Goal: Task Accomplishment & Management: Complete application form

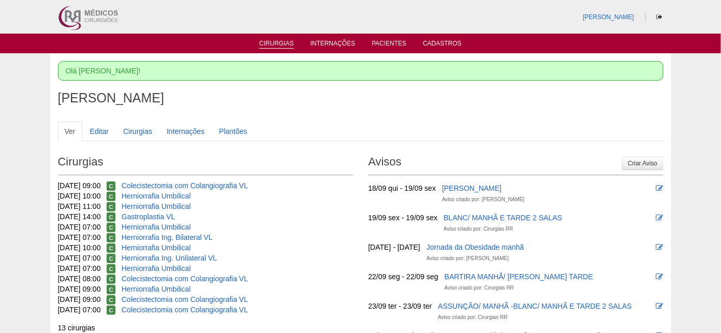
click at [273, 42] on link "Cirurgias" at bounding box center [276, 44] width 35 height 9
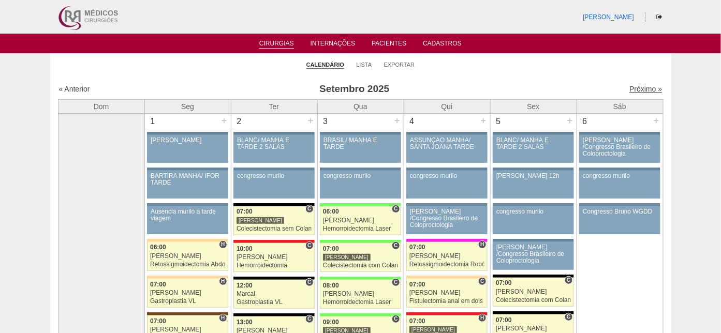
click at [630, 86] on link "Próximo »" at bounding box center [646, 89] width 33 height 8
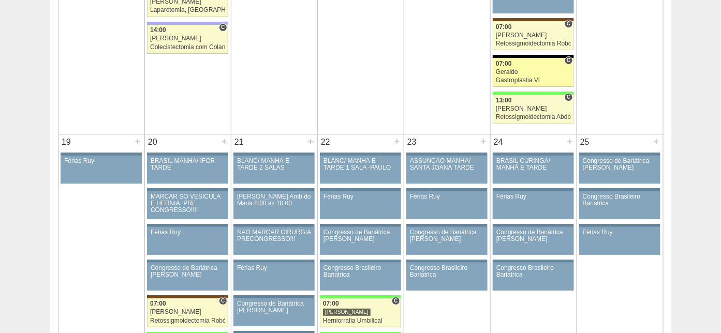
scroll to position [1137, 0]
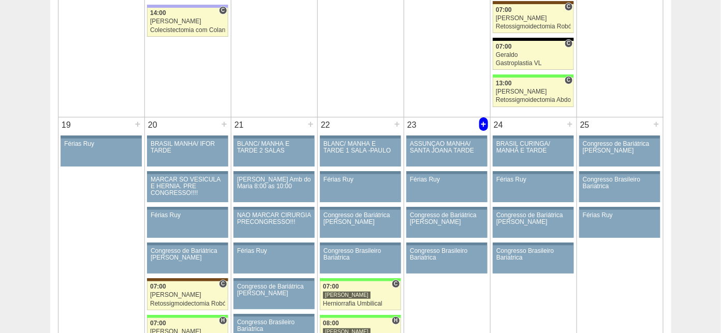
click at [484, 122] on div "+" at bounding box center [483, 124] width 9 height 13
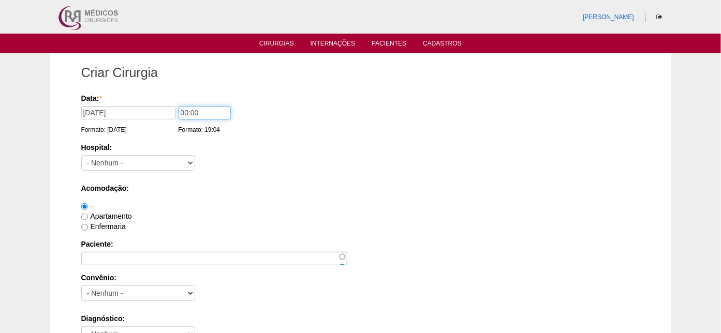
click at [185, 109] on input "00:00" at bounding box center [205, 112] width 52 height 13
type input "07:00"
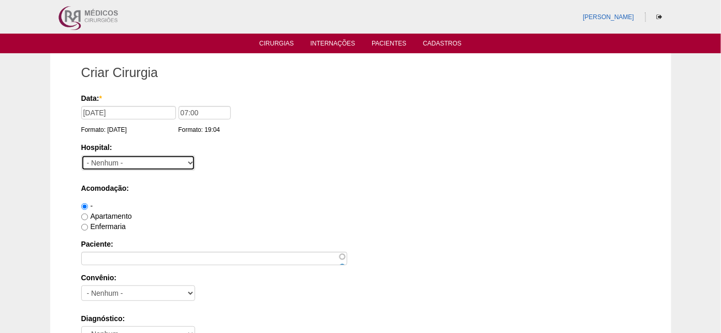
click at [153, 160] on select "- Nenhum - 9 de Julho Albert Einstein Alvorada América Assunção Bartira Benefic…" at bounding box center [138, 163] width 114 height 16
select select "5"
click at [81, 155] on select "- Nenhum - 9 de Julho Albert Einstein Alvorada América Assunção Bartira Benefic…" at bounding box center [138, 163] width 114 height 16
click at [108, 213] on label "Apartamento" at bounding box center [106, 216] width 51 height 8
click at [88, 214] on input "Apartamento" at bounding box center [84, 217] width 7 height 7
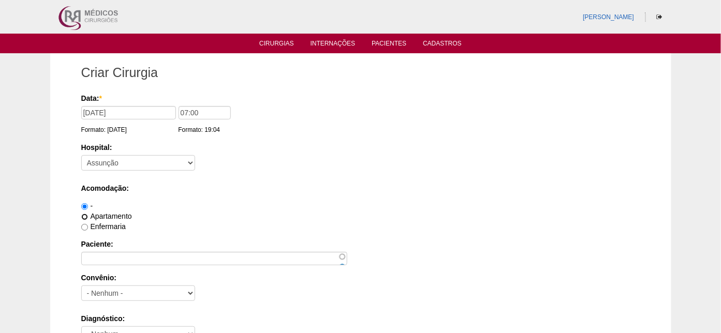
radio input "true"
click at [101, 224] on label "Enfermaria" at bounding box center [103, 227] width 45 height 8
click at [88, 224] on input "Enfermaria" at bounding box center [84, 227] width 7 height 7
radio input "true"
click at [115, 213] on label "Apartamento" at bounding box center [106, 216] width 51 height 8
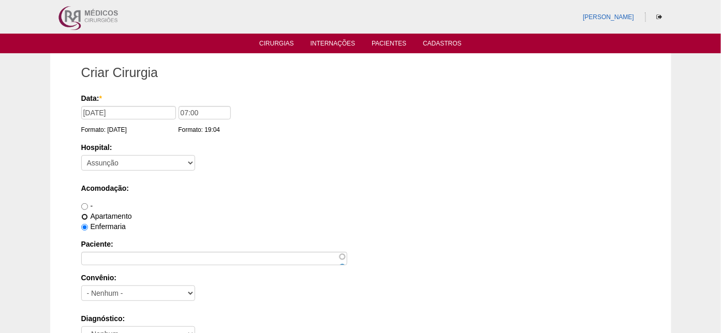
click at [88, 214] on input "Apartamento" at bounding box center [84, 217] width 7 height 7
radio input "true"
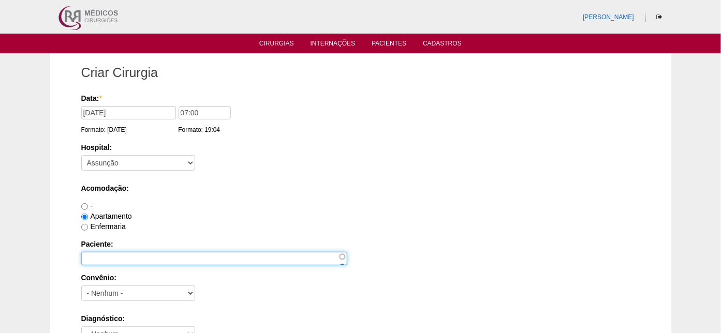
click at [101, 254] on input "Paciente:" at bounding box center [214, 258] width 266 height 13
type input "Fernando Jorge Oliveira Ferreira"
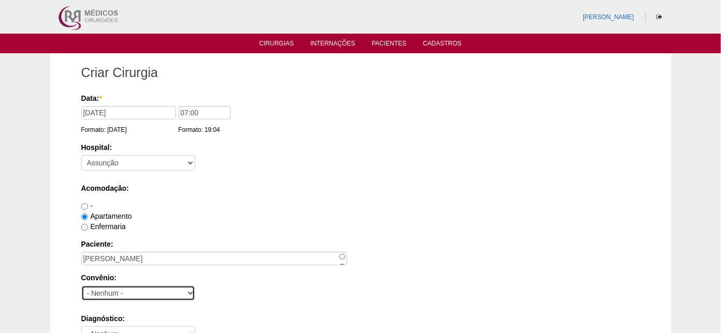
click at [184, 294] on select "- Nenhum - Abet Afresp Allianz Amil Blue Life Caasp Cabesp Caixa de Pensões Car…" at bounding box center [138, 294] width 114 height 16
click at [124, 293] on select "- Nenhum - Abet Afresp Allianz Amil Blue Life Caasp Cabesp Caixa de Pensões Car…" at bounding box center [138, 294] width 114 height 16
select select "26"
click at [81, 286] on select "- Nenhum - Abet Afresp Allianz Amil Blue Life Caasp Cabesp Caixa de Pensões Car…" at bounding box center [138, 294] width 114 height 16
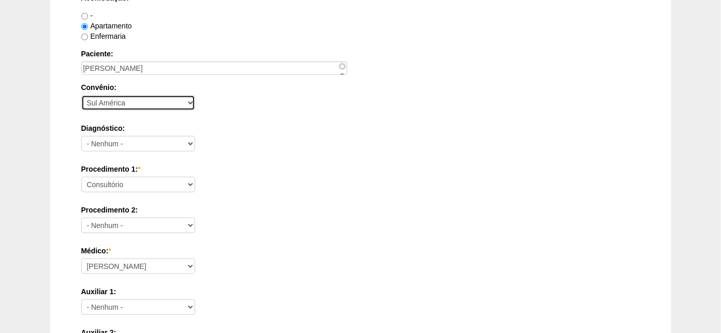
scroll to position [194, 0]
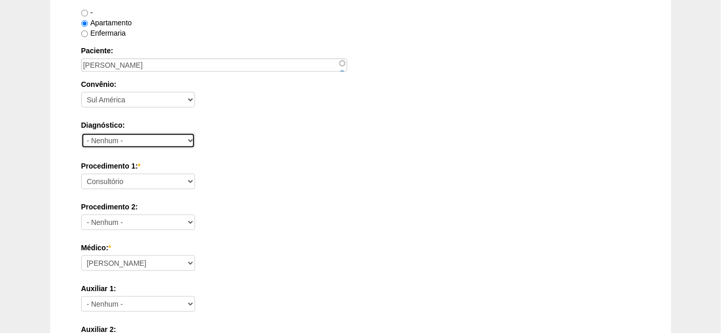
click at [137, 138] on select "- Nenhum - Abdome Agudo Abscesso Hepático Abscesso Perianal Abscesso Peritoneal…" at bounding box center [138, 141] width 114 height 16
select select "3741"
click at [81, 133] on select "- Nenhum - Abdome Agudo Abscesso Hepático Abscesso Perianal Abscesso Peritoneal…" at bounding box center [138, 141] width 114 height 16
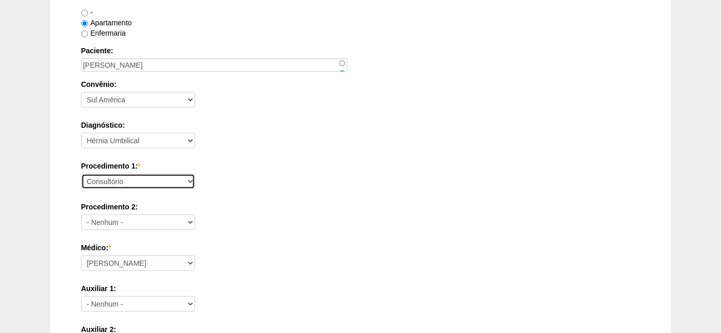
click at [156, 179] on select "Consultório Abscesso Hepático - Drenagem Abscesso perianal Amputação Abdômino P…" at bounding box center [138, 182] width 114 height 16
select select "3740"
click at [81, 174] on select "Consultório Abscesso Hepático - Drenagem Abscesso perianal Amputação Abdômino P…" at bounding box center [138, 182] width 114 height 16
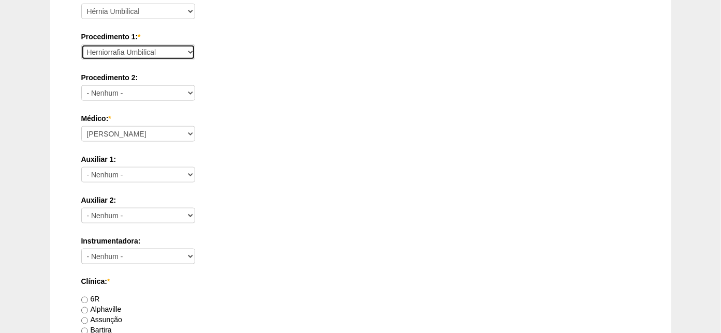
scroll to position [452, 0]
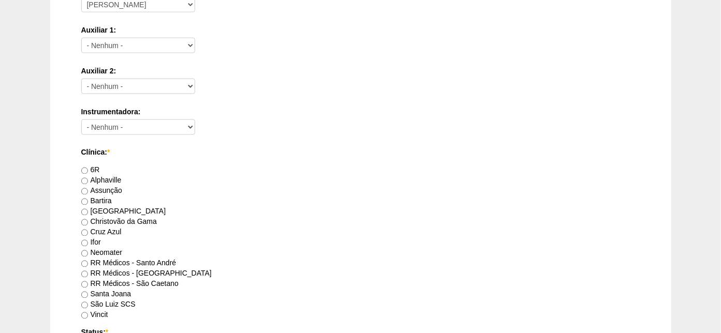
click at [105, 188] on label "Assunção" at bounding box center [101, 191] width 41 height 8
click at [88, 188] on input "Assunção" at bounding box center [84, 191] width 7 height 7
radio input "true"
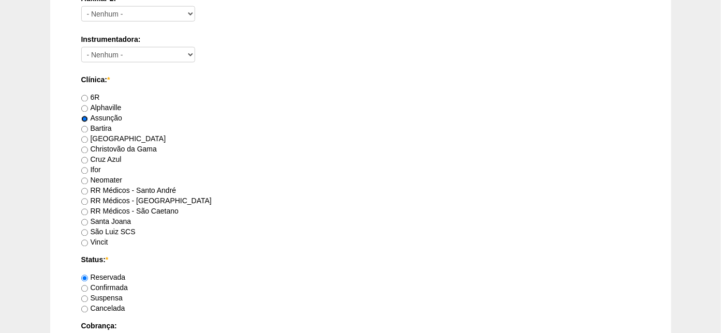
scroll to position [582, 0]
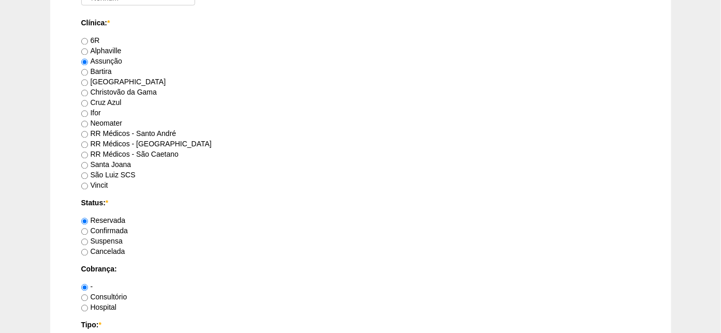
click at [114, 229] on label "Confirmada" at bounding box center [104, 231] width 47 height 8
click at [88, 229] on input "Confirmada" at bounding box center [84, 232] width 7 height 7
radio input "true"
click at [121, 217] on label "Reservada" at bounding box center [103, 221] width 45 height 8
click at [88, 218] on input "Reservada" at bounding box center [84, 221] width 7 height 7
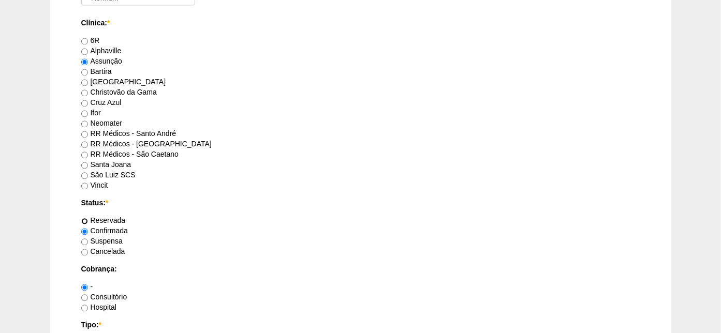
radio input "true"
click at [103, 304] on label "Hospital" at bounding box center [99, 308] width 36 height 8
click at [88, 305] on input "Hospital" at bounding box center [84, 308] width 7 height 7
radio input "true"
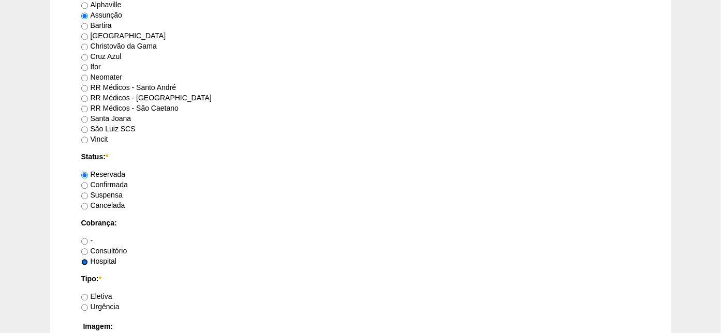
scroll to position [711, 0]
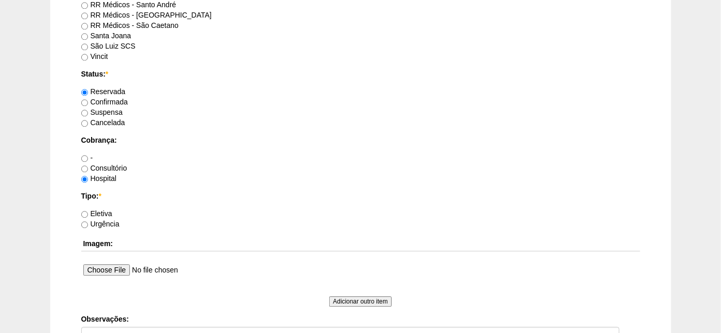
click at [101, 210] on label "Eletiva" at bounding box center [96, 214] width 31 height 8
click at [88, 211] on input "Eletiva" at bounding box center [84, 214] width 7 height 7
radio input "true"
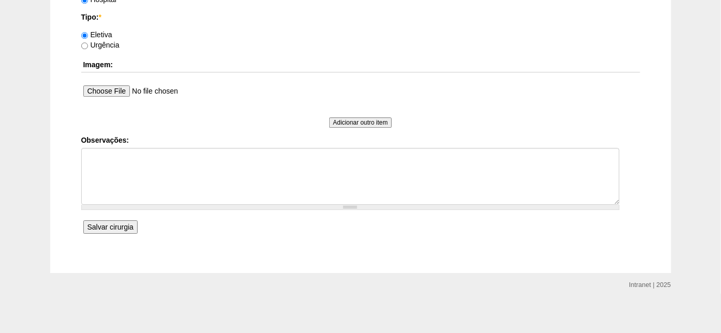
click at [111, 226] on input "Salvar cirurgia" at bounding box center [110, 227] width 54 height 13
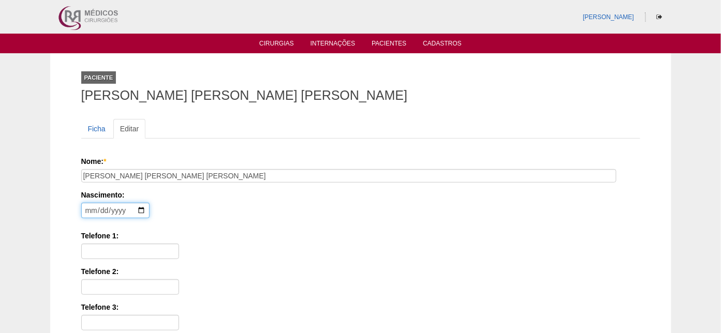
click at [87, 209] on input "date" at bounding box center [115, 211] width 68 height 16
type input "[DATE]"
drag, startPoint x: 109, startPoint y: 250, endPoint x: 117, endPoint y: 245, distance: 9.5
click at [109, 250] on input "Telefone 1:" at bounding box center [130, 252] width 98 height 16
type input "9"
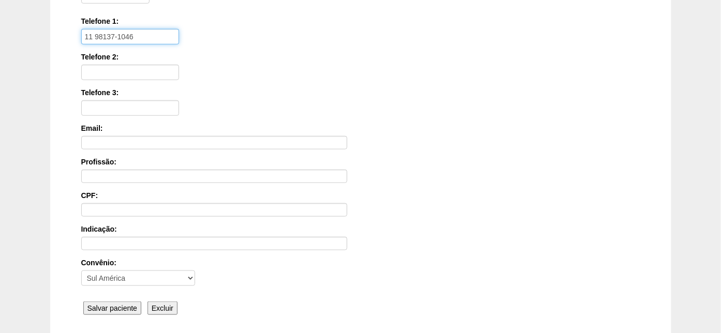
scroll to position [297, 0]
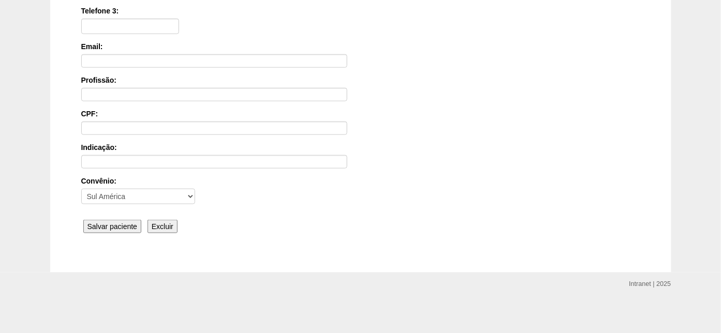
type input "11 98137-1046"
click at [106, 228] on input "Salvar paciente" at bounding box center [112, 226] width 59 height 13
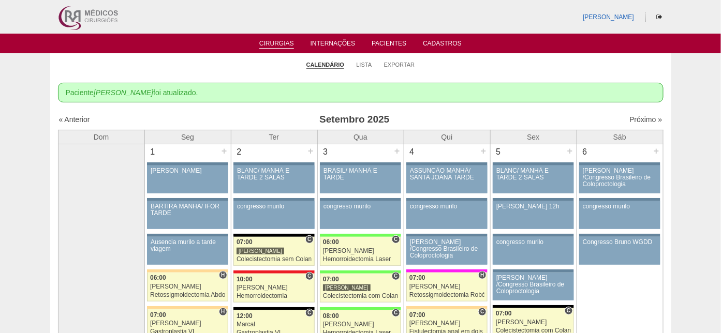
scroll to position [39, 0]
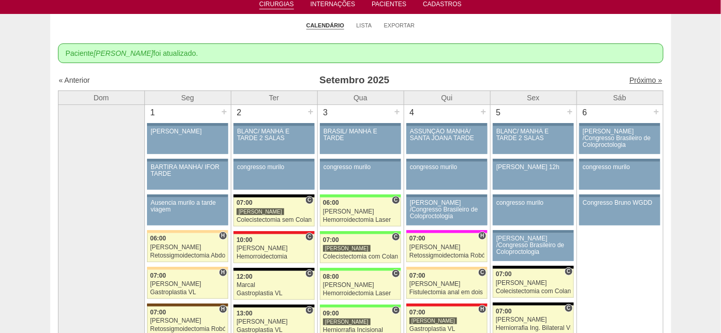
click at [635, 76] on link "Próximo »" at bounding box center [646, 80] width 33 height 8
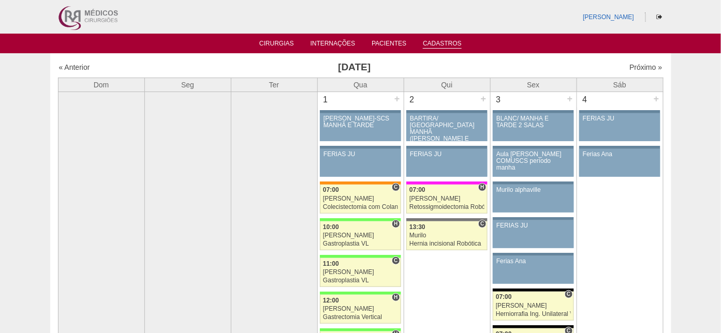
click at [448, 40] on link "Cadastros" at bounding box center [442, 44] width 39 height 9
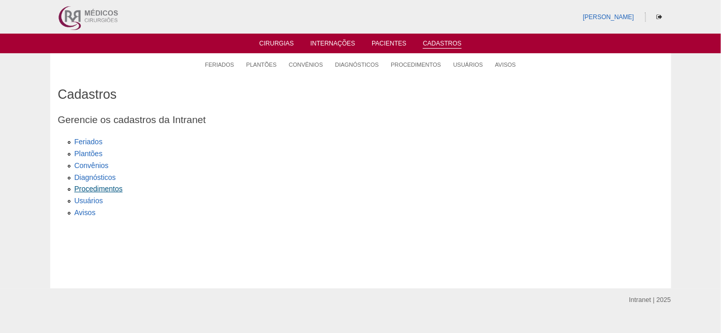
click at [96, 187] on link "Procedimentos" at bounding box center [99, 189] width 48 height 8
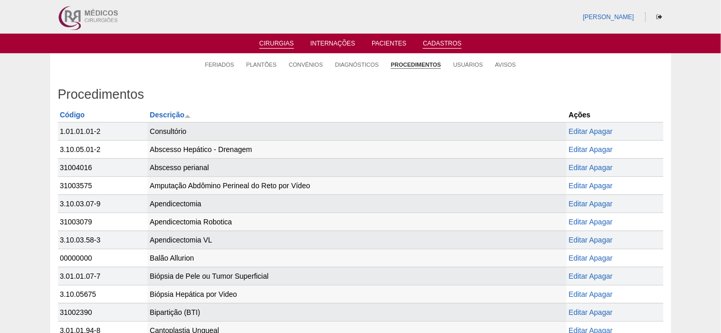
click at [272, 40] on link "Cirurgias" at bounding box center [276, 44] width 35 height 9
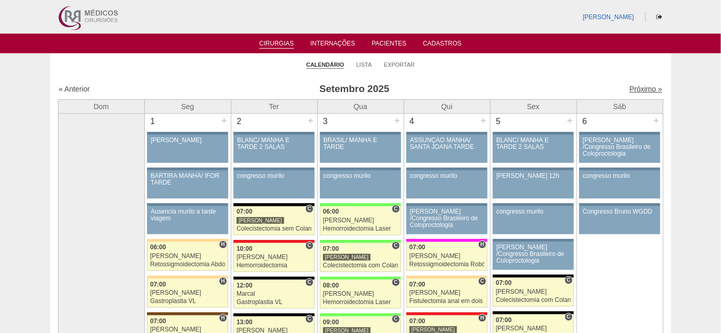
click at [633, 87] on link "Próximo »" at bounding box center [646, 89] width 33 height 8
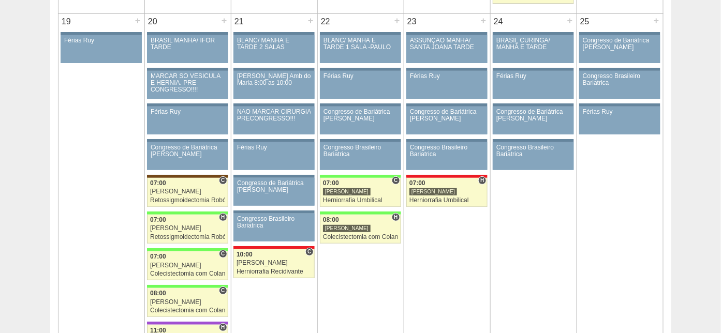
scroll to position [1245, 0]
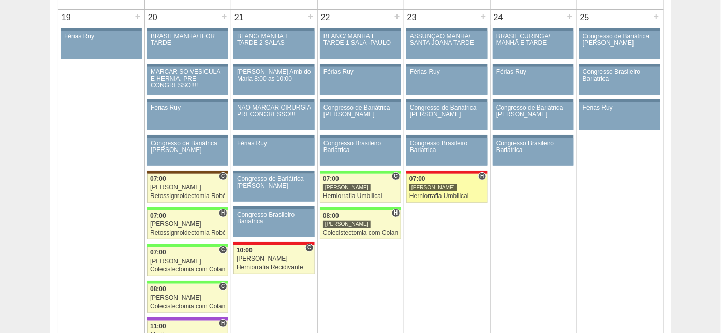
click at [459, 179] on div "07:00" at bounding box center [447, 179] width 75 height 7
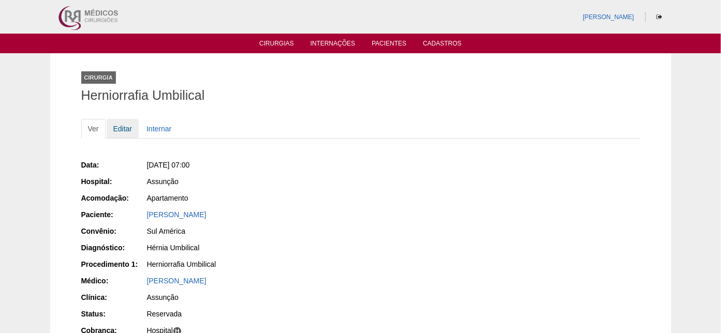
click at [119, 126] on link "Editar" at bounding box center [123, 129] width 33 height 20
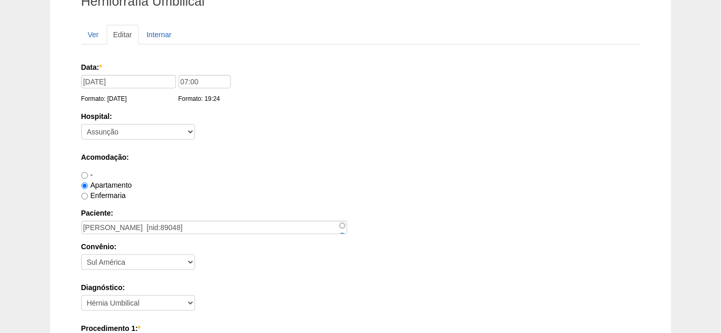
scroll to position [129, 0]
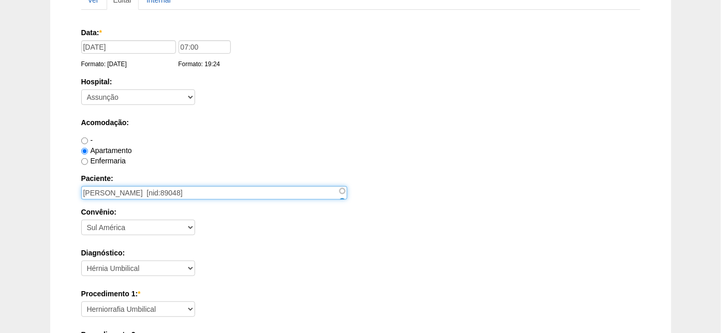
drag, startPoint x: 238, startPoint y: 195, endPoint x: 59, endPoint y: 194, distance: 179.1
type input "[PERSON_NAME]"
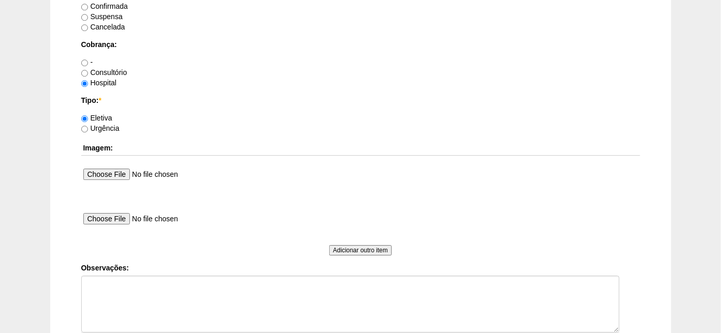
scroll to position [998, 0]
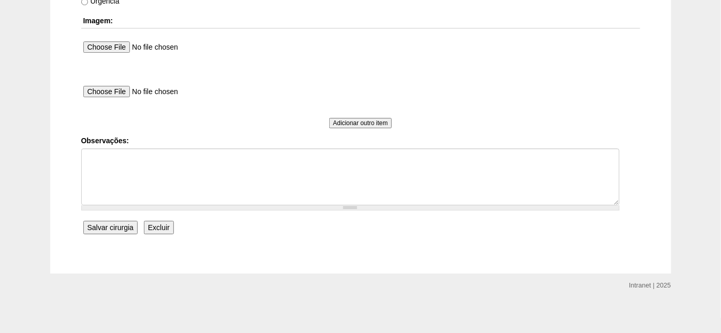
click at [116, 224] on input "Salvar cirurgia" at bounding box center [110, 227] width 54 height 13
